Goal: Transaction & Acquisition: Download file/media

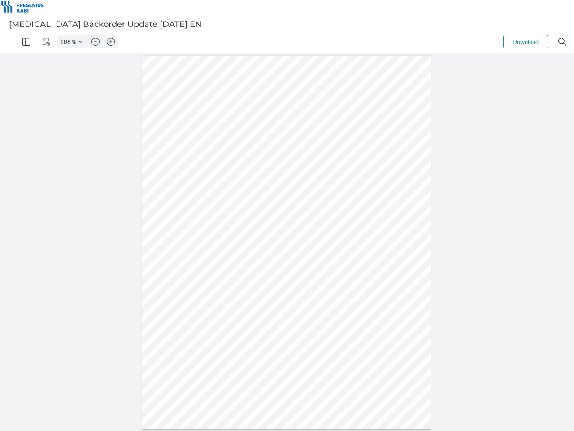
click at [26, 42] on img "Panel" at bounding box center [26, 42] width 8 height 8
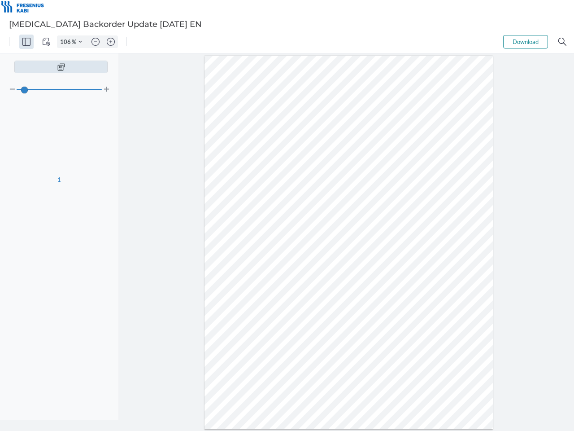
click at [46, 42] on img "View Controls" at bounding box center [46, 42] width 8 height 8
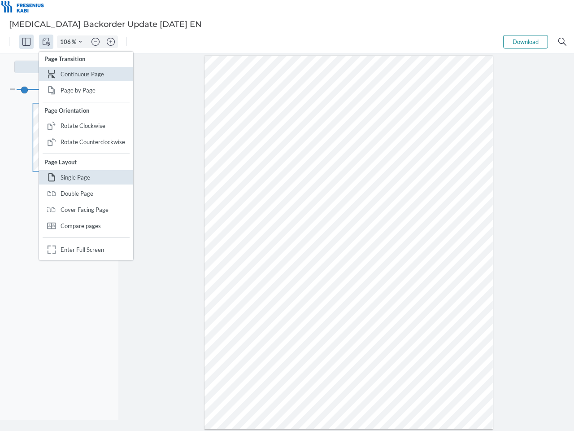
click at [67, 42] on input "106" at bounding box center [64, 42] width 14 height 8
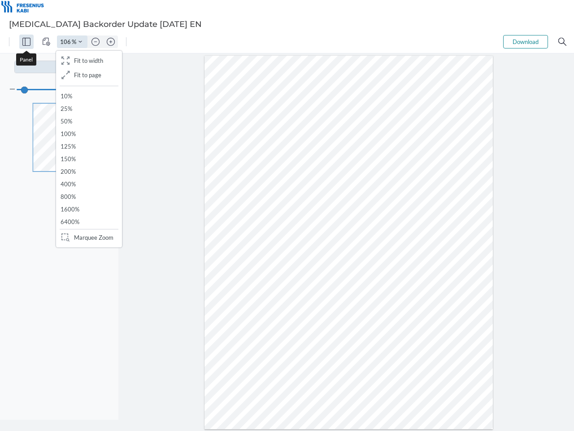
click at [80, 42] on img "Zoom Controls" at bounding box center [81, 42] width 4 height 4
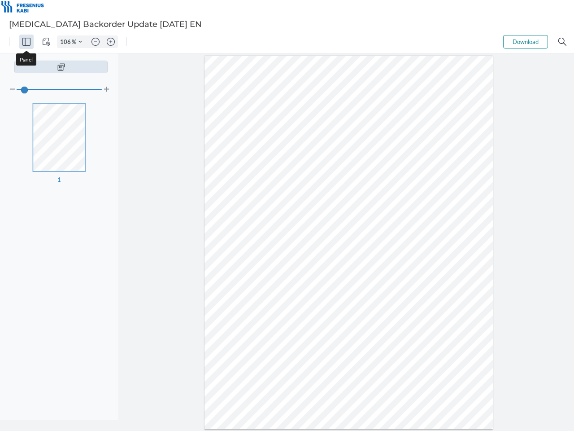
click at [96, 42] on img "Zoom out" at bounding box center [96, 42] width 8 height 8
click at [111, 42] on img "Zoom in" at bounding box center [111, 42] width 8 height 8
type input "106"
click at [526, 42] on button "Download" at bounding box center [526, 41] width 45 height 13
click at [563, 42] on img "Search" at bounding box center [563, 42] width 8 height 8
